Goal: Find contact information: Find contact information

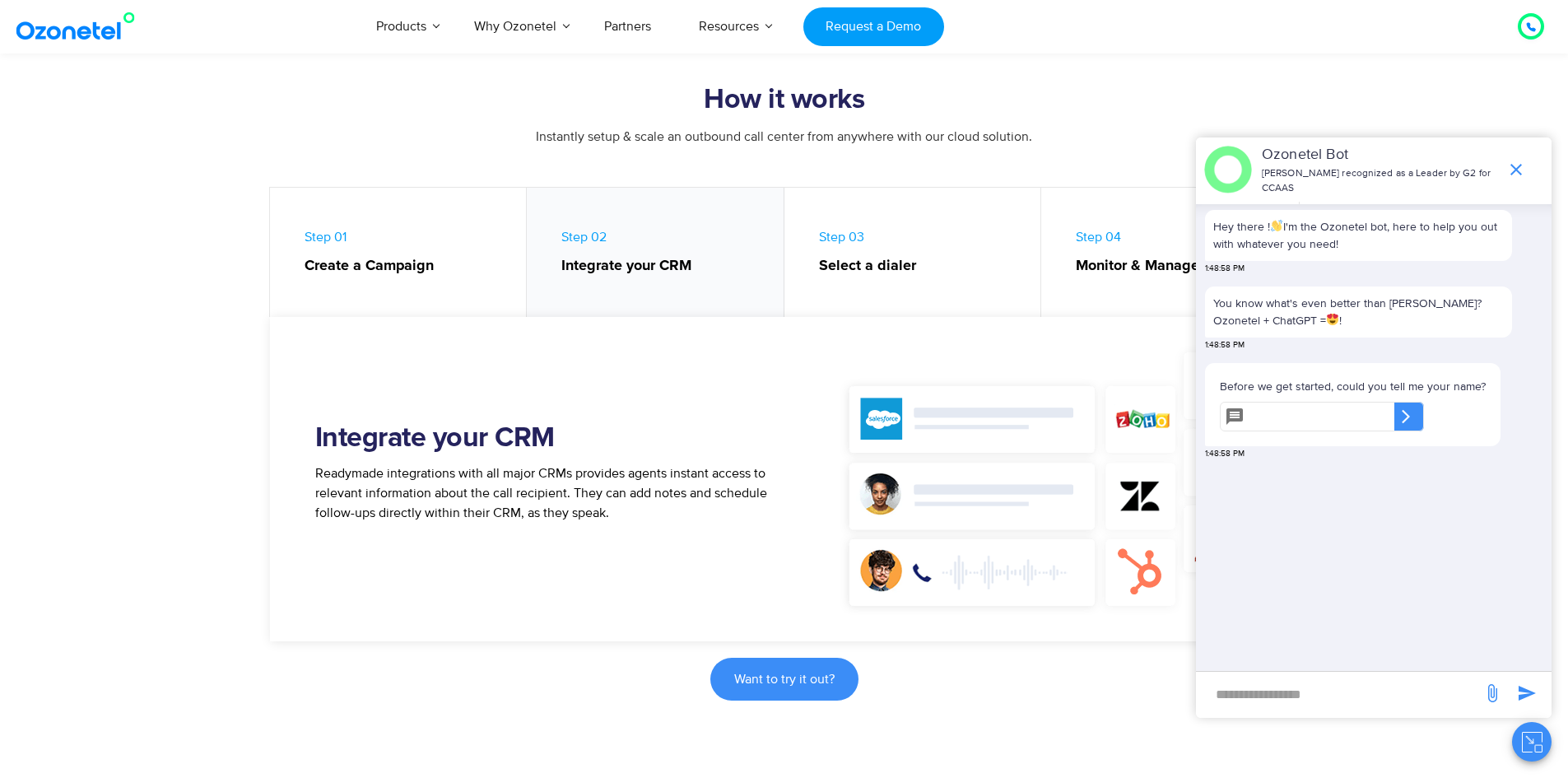
scroll to position [658, 0]
click at [1513, 168] on icon "end chat or minimize" at bounding box center [1516, 169] width 11 height 11
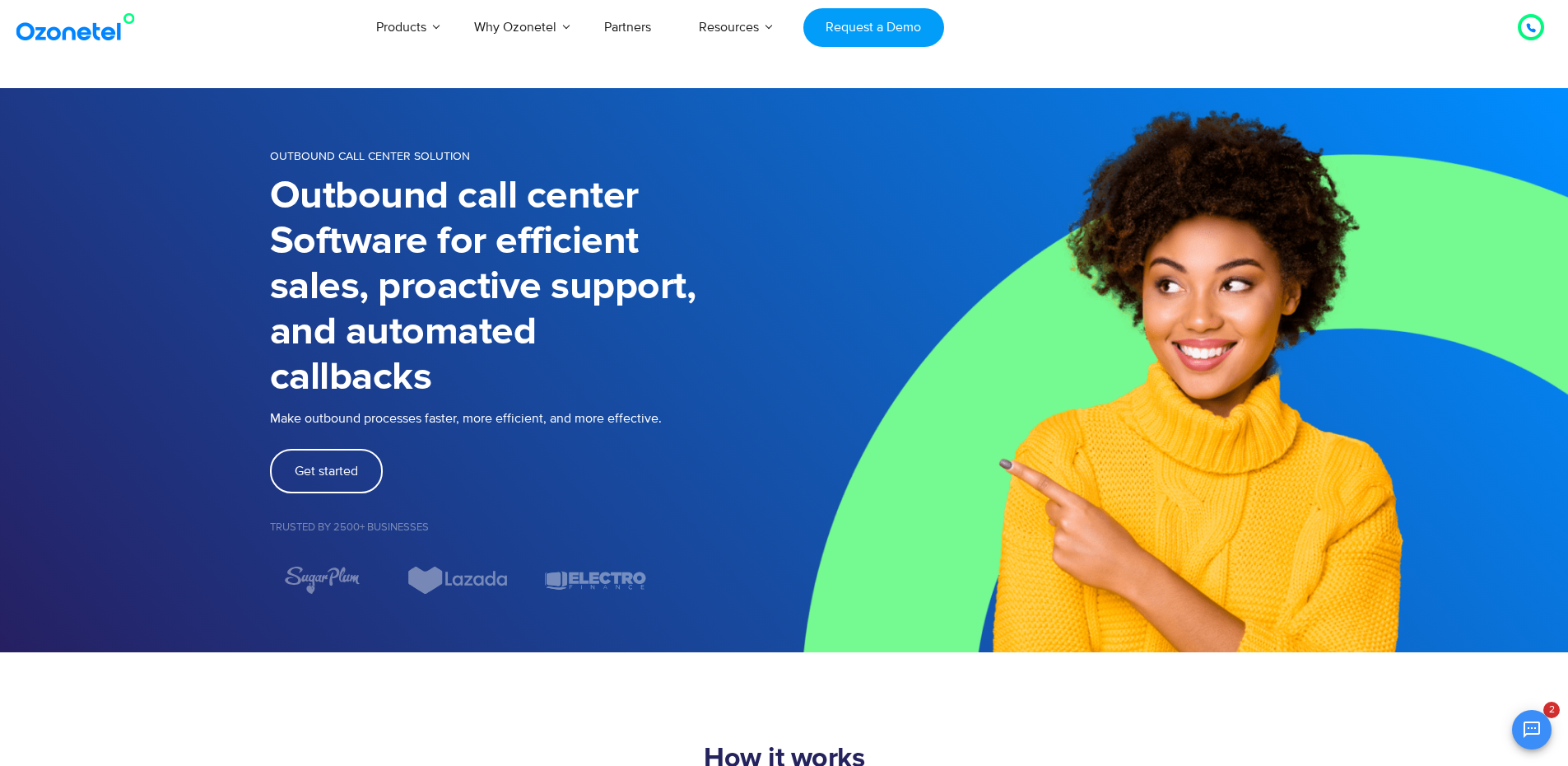
scroll to position [47, 0]
click at [1530, 31] on icon at bounding box center [1530, 27] width 10 height 10
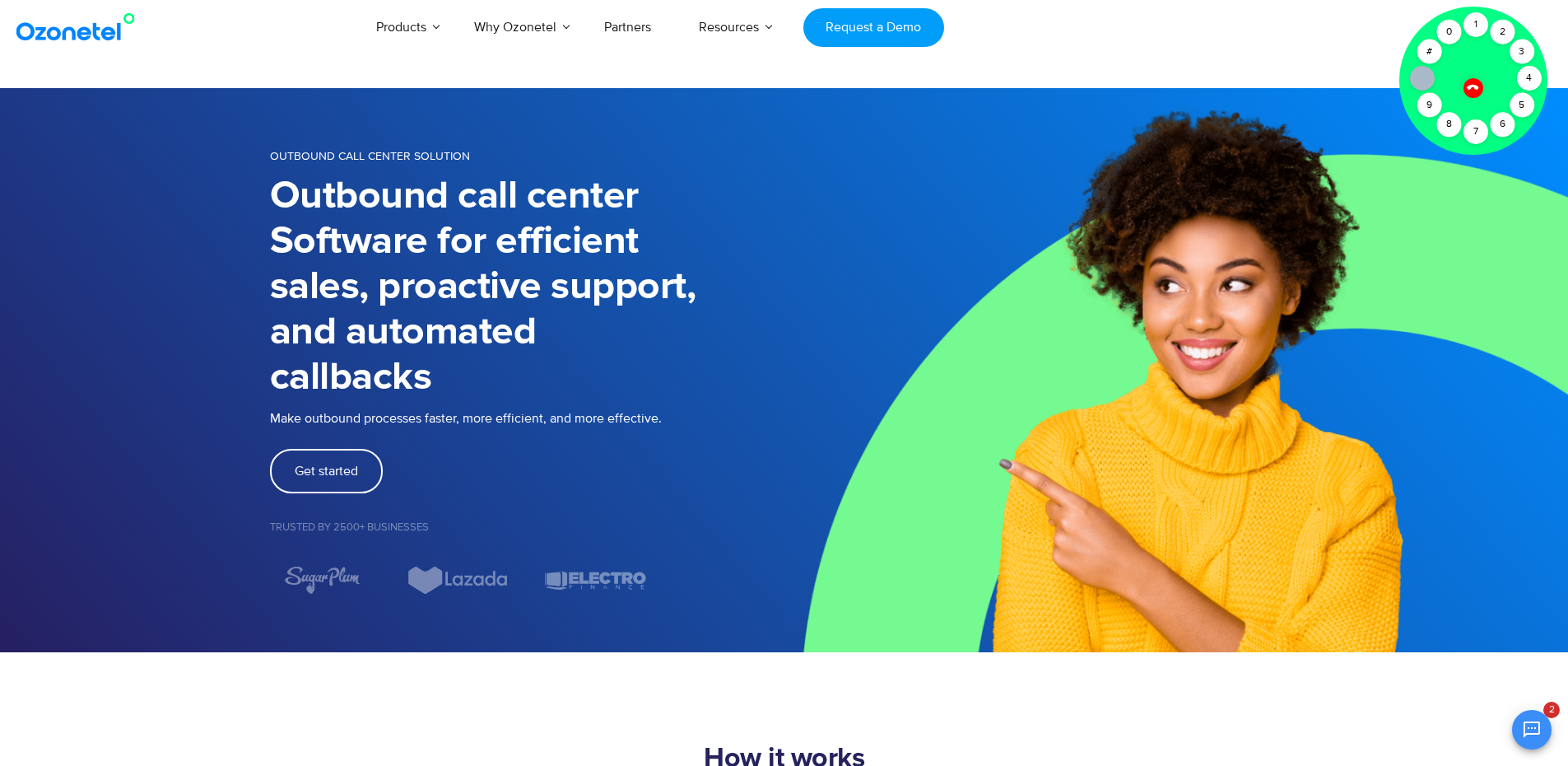
click at [1473, 92] on icon at bounding box center [1473, 87] width 14 height 14
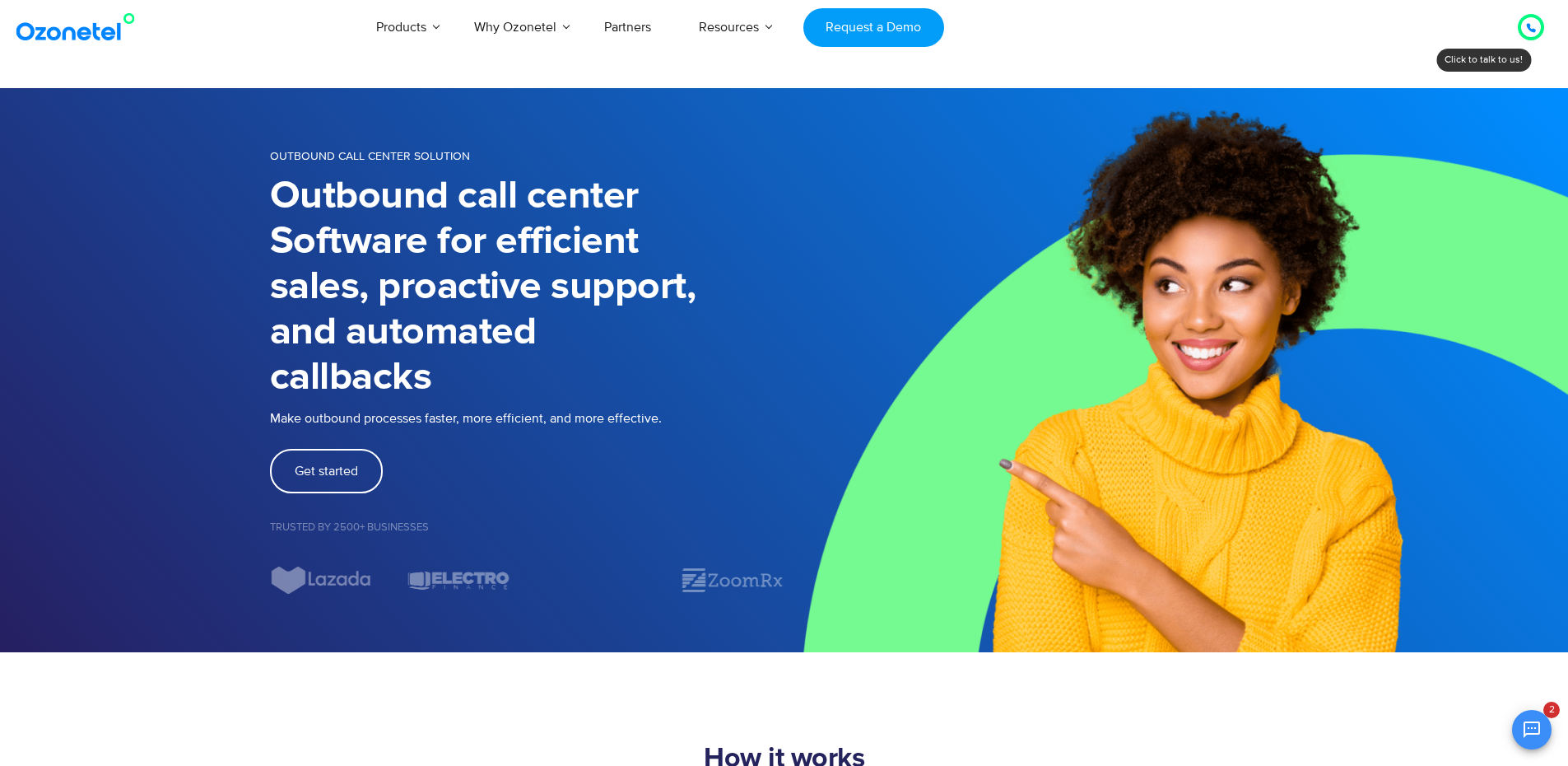
click at [1529, 30] on icon at bounding box center [1530, 27] width 8 height 8
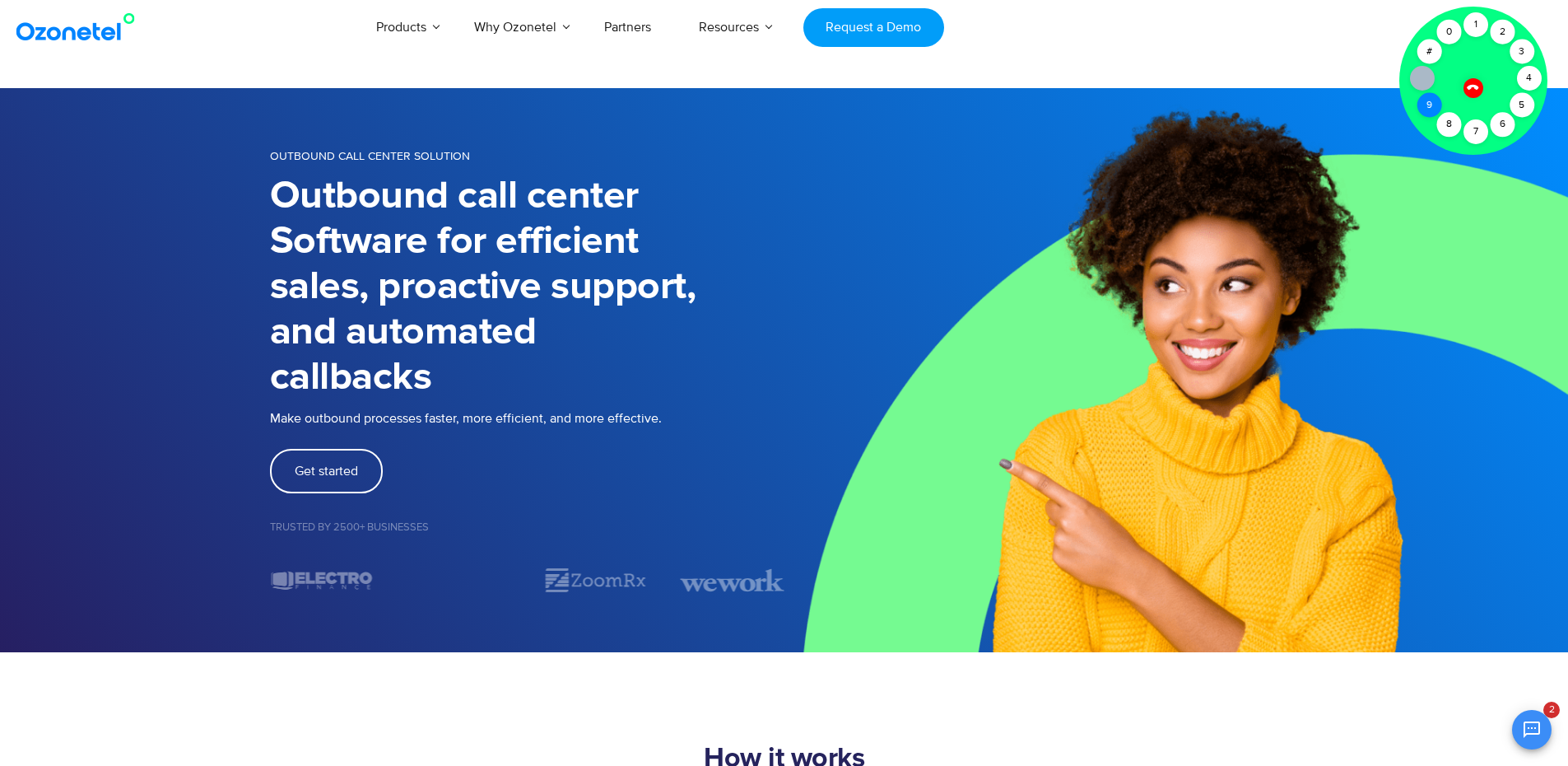
click at [1427, 113] on div "9" at bounding box center [1429, 106] width 25 height 25
click at [1450, 122] on div "8" at bounding box center [1449, 124] width 25 height 25
click at [1477, 132] on div "7" at bounding box center [1475, 131] width 25 height 25
click at [1475, 86] on icon at bounding box center [1472, 86] width 11 height 11
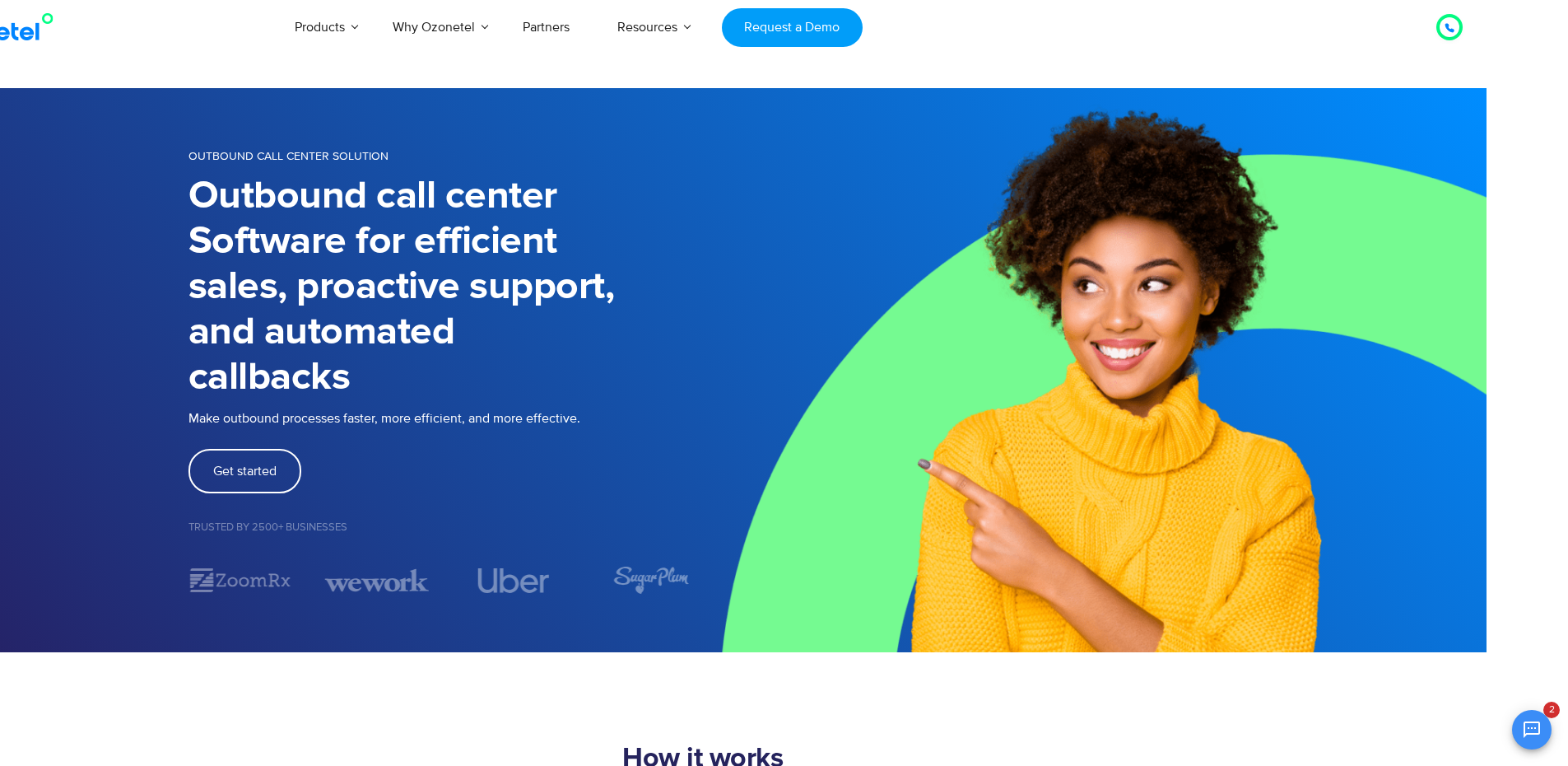
scroll to position [0, 0]
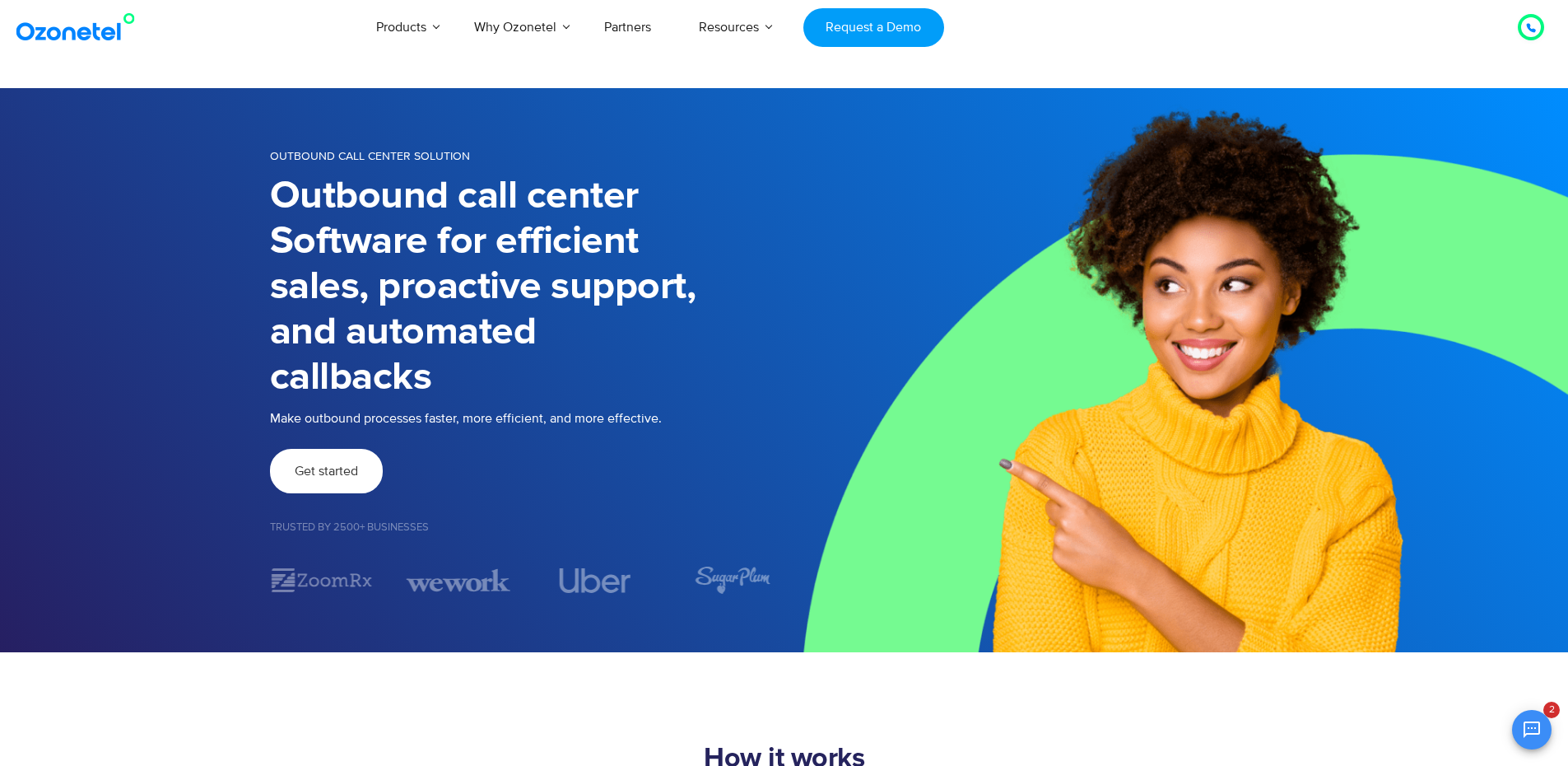
click at [355, 468] on span "Get started" at bounding box center [326, 471] width 63 height 13
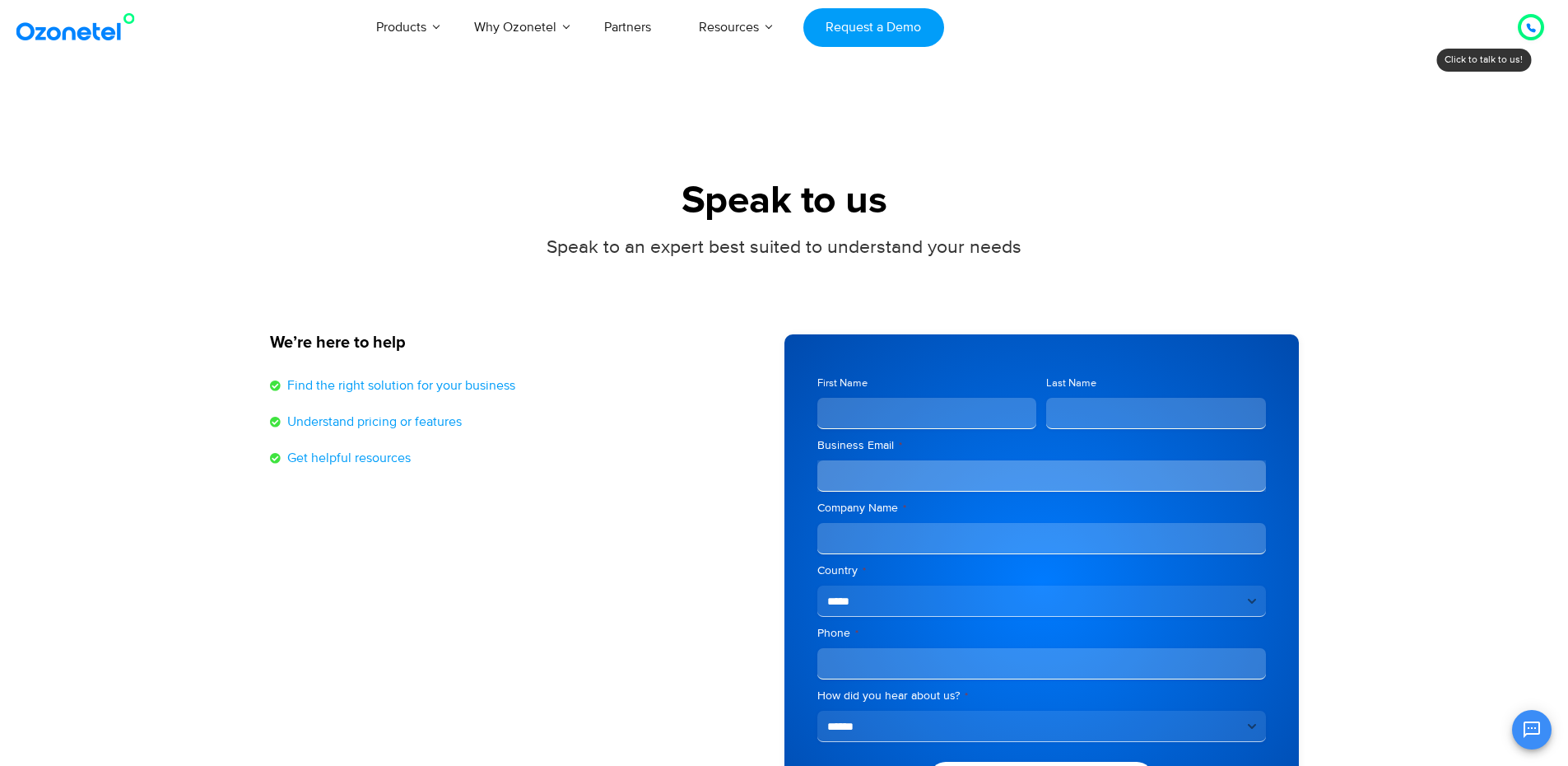
click at [65, 26] on img at bounding box center [78, 27] width 133 height 30
